Goal: Navigation & Orientation: Find specific page/section

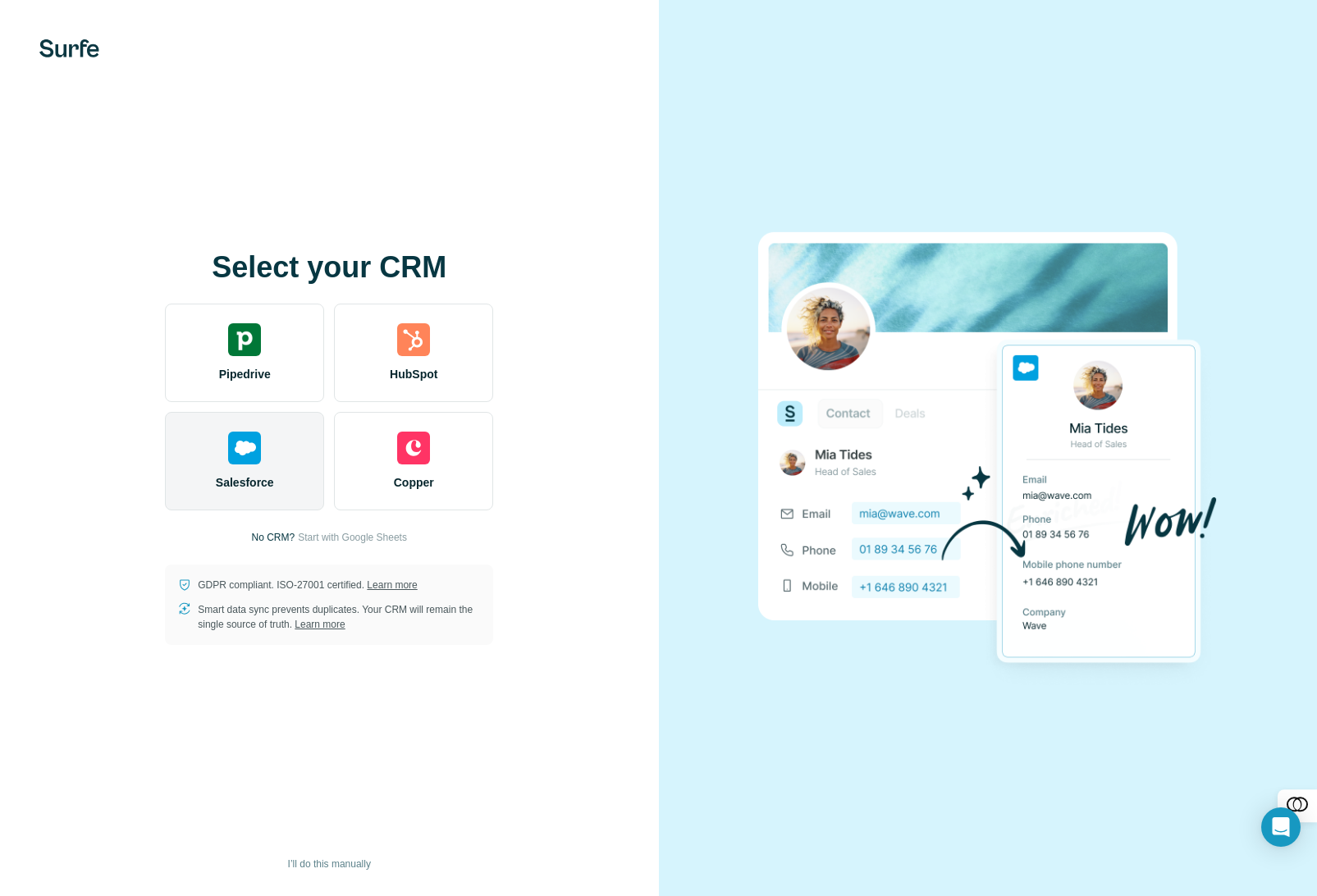
click at [262, 443] on div "Salesforce" at bounding box center [244, 461] width 159 height 98
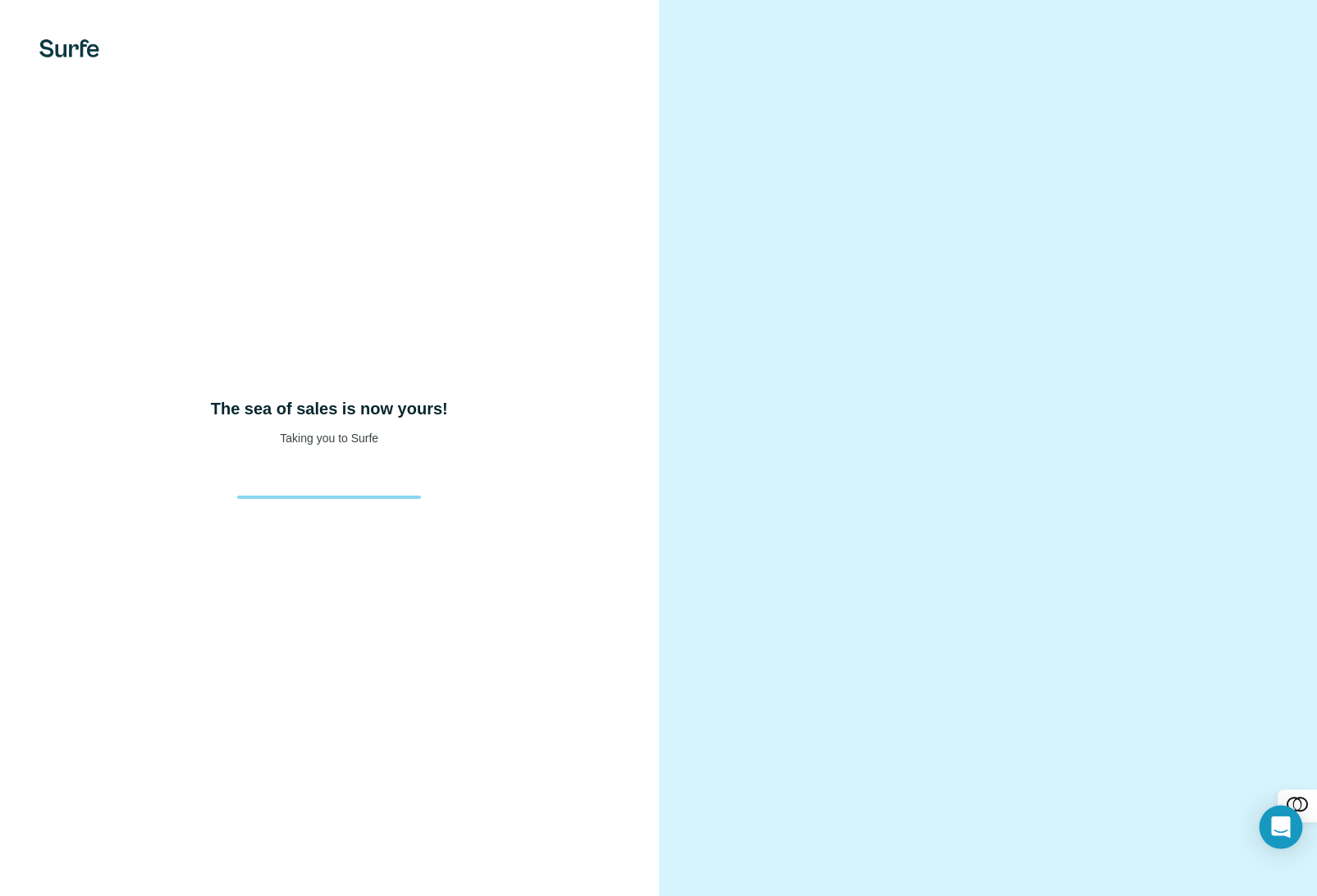
click at [1287, 838] on div "Open Intercom Messenger" at bounding box center [1282, 827] width 43 height 43
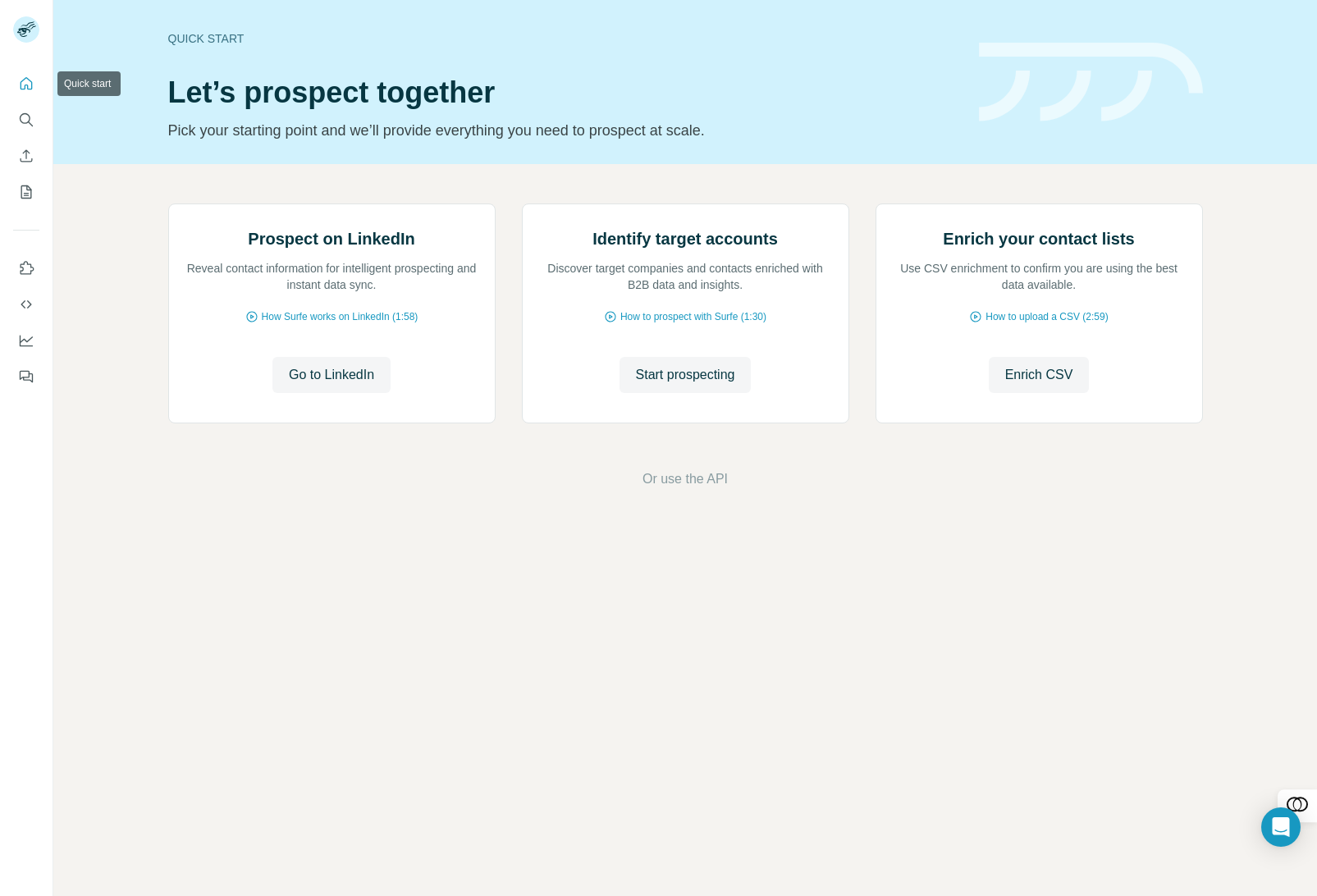
click at [18, 88] on icon "Quick start" at bounding box center [26, 83] width 17 height 17
click at [30, 82] on icon "Quick start" at bounding box center [26, 83] width 17 height 17
click at [26, 267] on icon "Use Surfe on LinkedIn" at bounding box center [26, 268] width 17 height 17
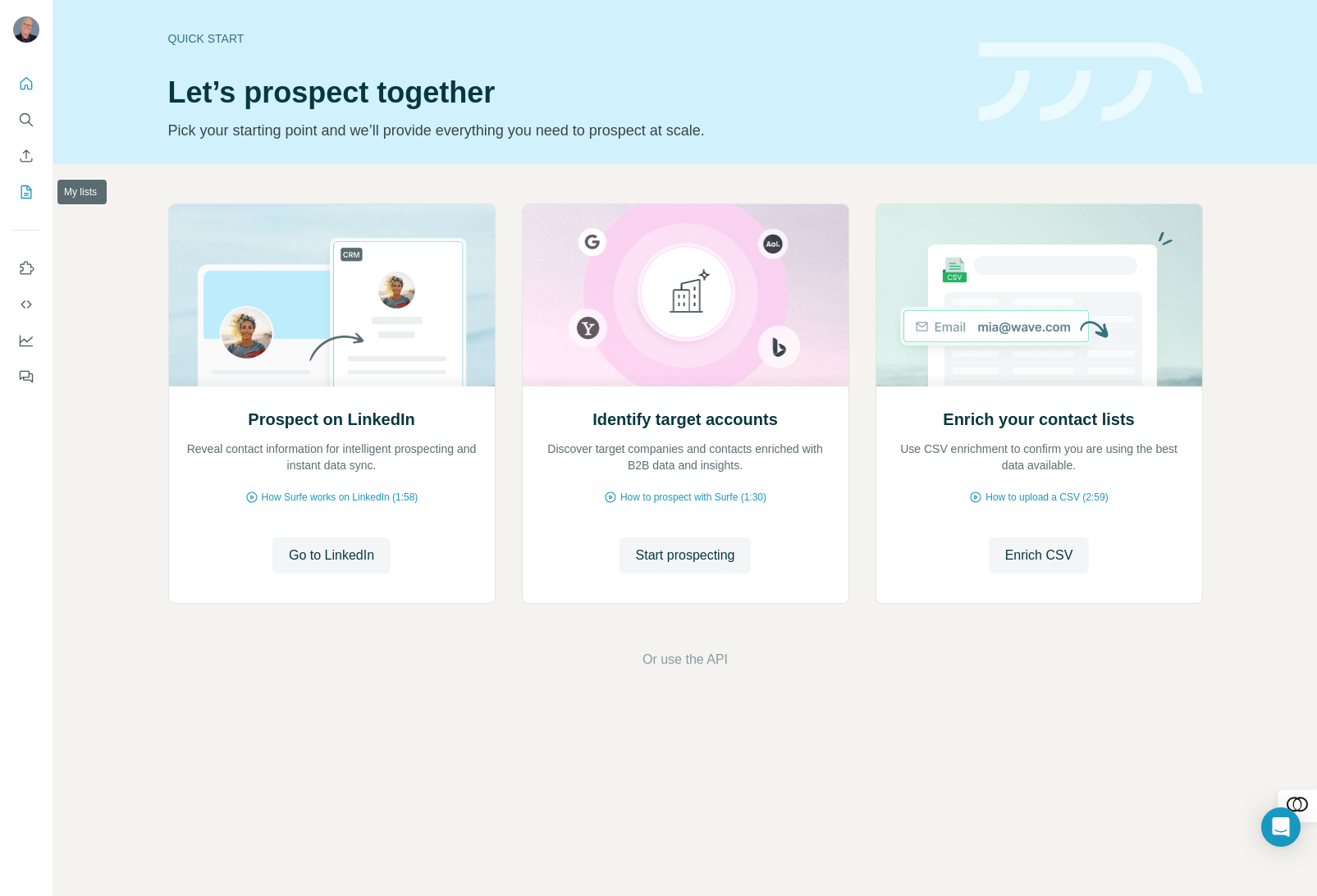
click at [26, 202] on button "My lists" at bounding box center [26, 192] width 26 height 29
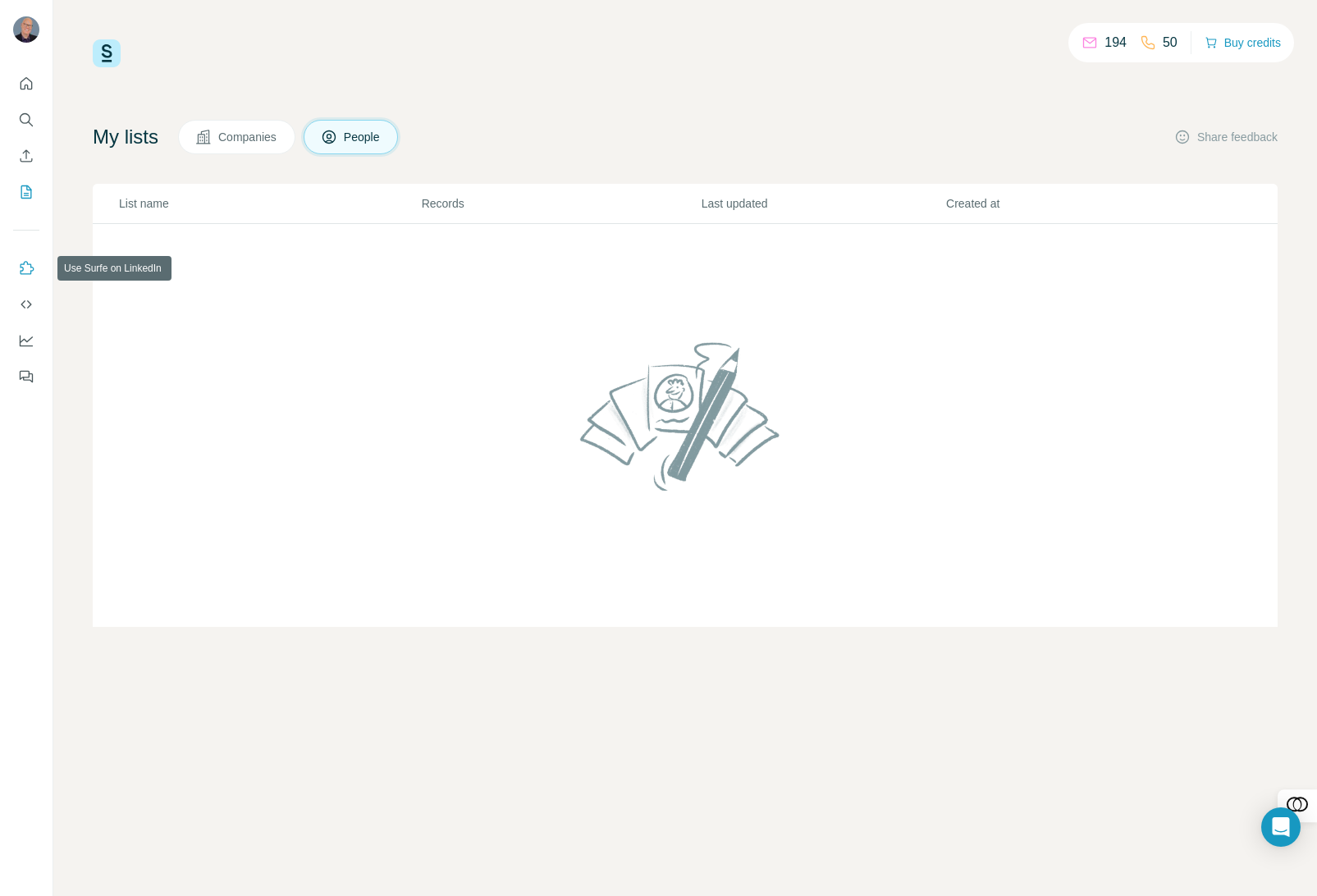
click at [19, 269] on icon "Use Surfe on LinkedIn" at bounding box center [26, 268] width 17 height 17
